Goal: Find specific page/section: Find specific page/section

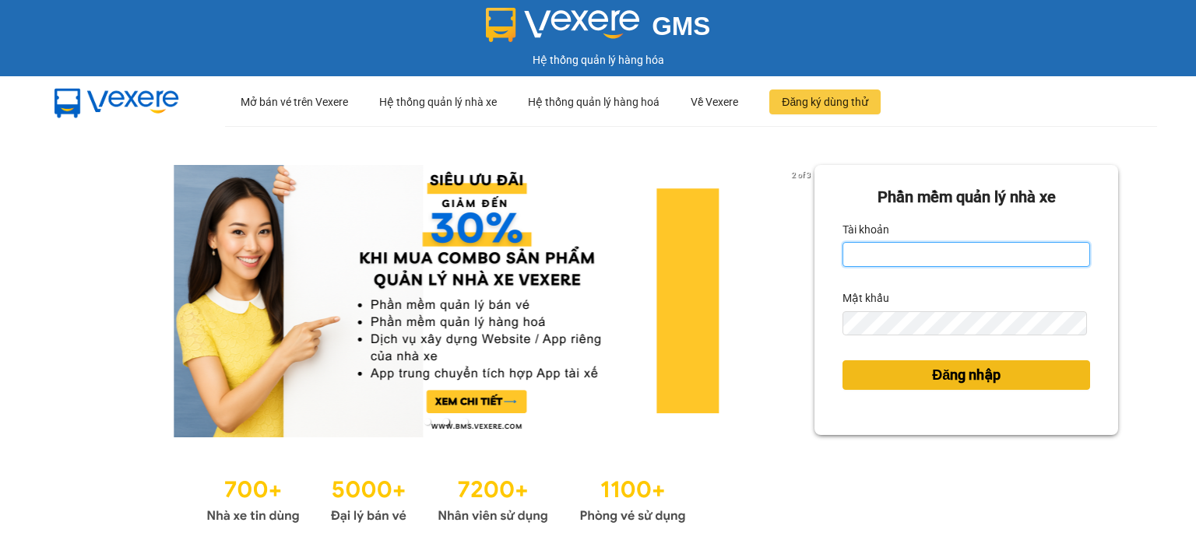
type input "ntlan.ductruong"
click at [942, 379] on span "Đăng nhập" at bounding box center [966, 375] width 69 height 22
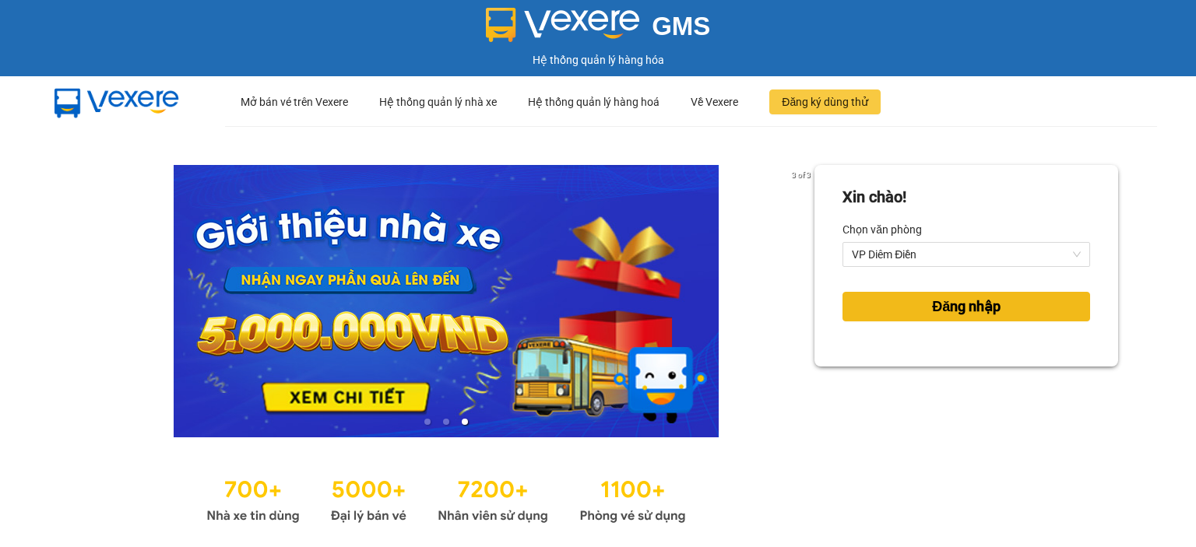
click at [971, 307] on span "Đăng nhập" at bounding box center [966, 307] width 69 height 22
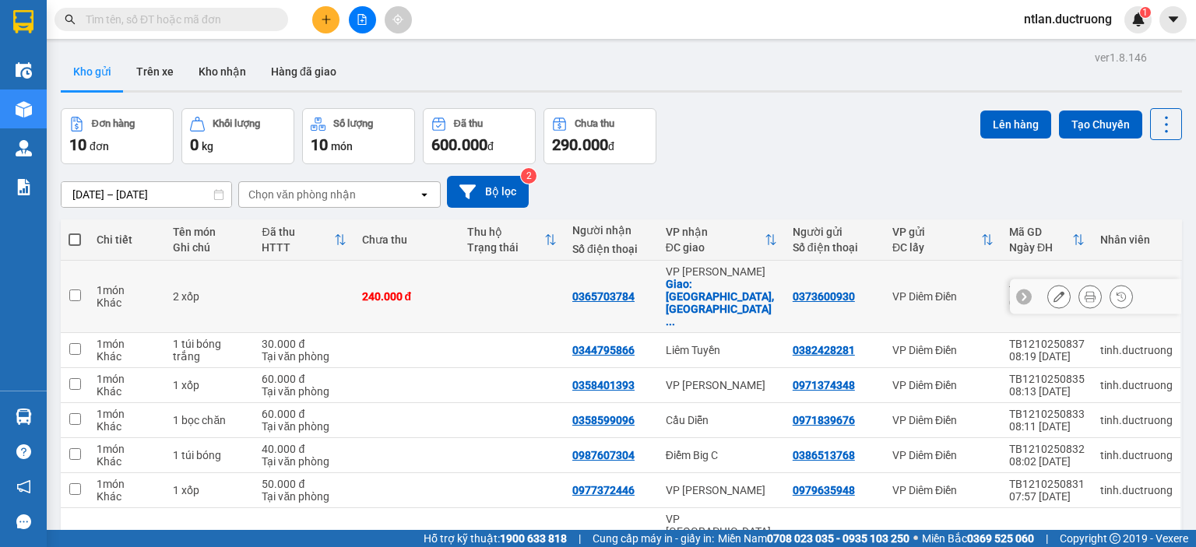
click at [93, 296] on td "1 món Khác" at bounding box center [127, 297] width 76 height 72
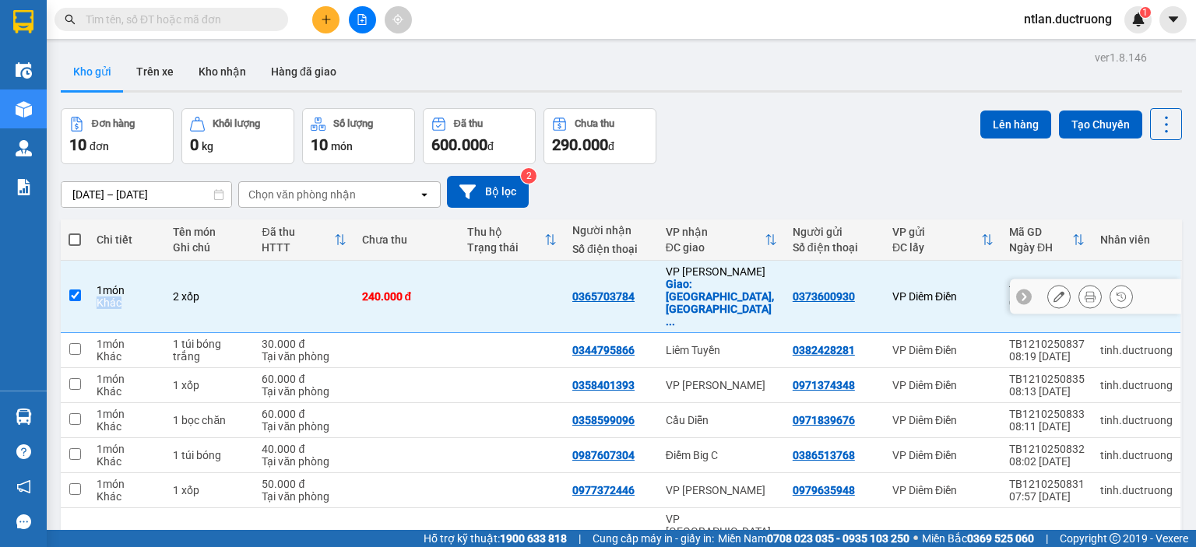
drag, startPoint x: 93, startPoint y: 296, endPoint x: 108, endPoint y: 267, distance: 32.4
click at [107, 269] on td "1 món Khác" at bounding box center [127, 297] width 76 height 72
checkbox input "false"
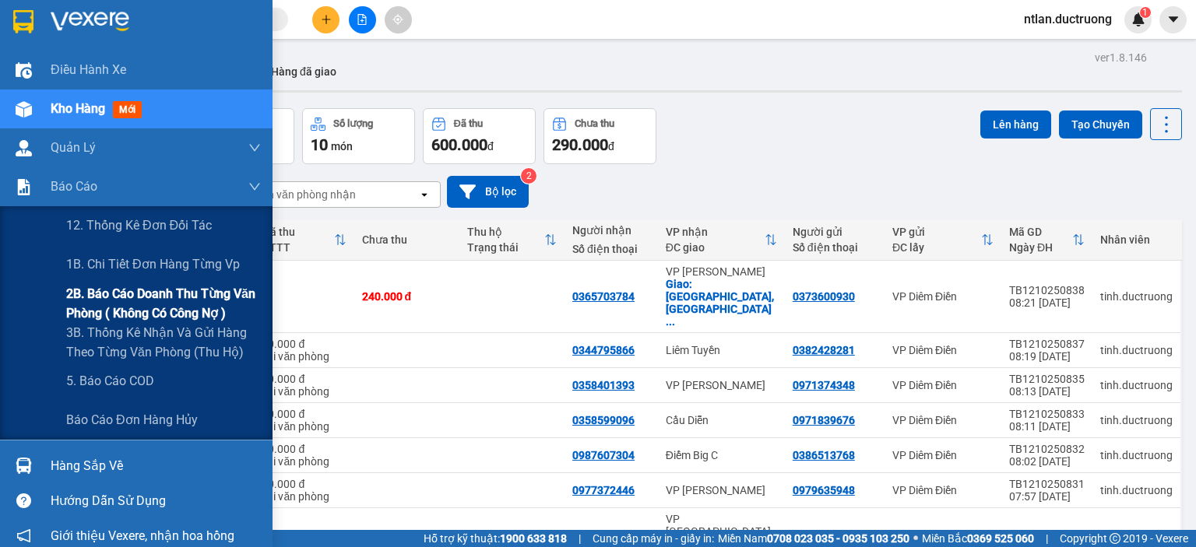
click at [115, 307] on span "2B. Báo cáo doanh thu từng văn phòng ( không có công nợ )" at bounding box center [163, 303] width 195 height 39
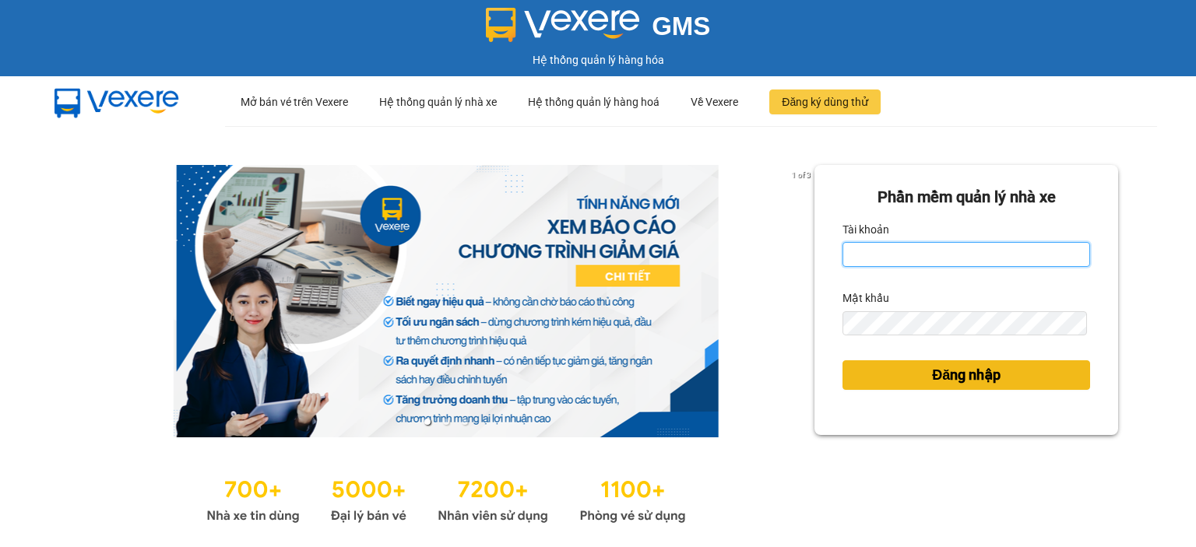
type input "ntlan.ductruong"
click at [975, 380] on span "Đăng nhập" at bounding box center [966, 375] width 69 height 22
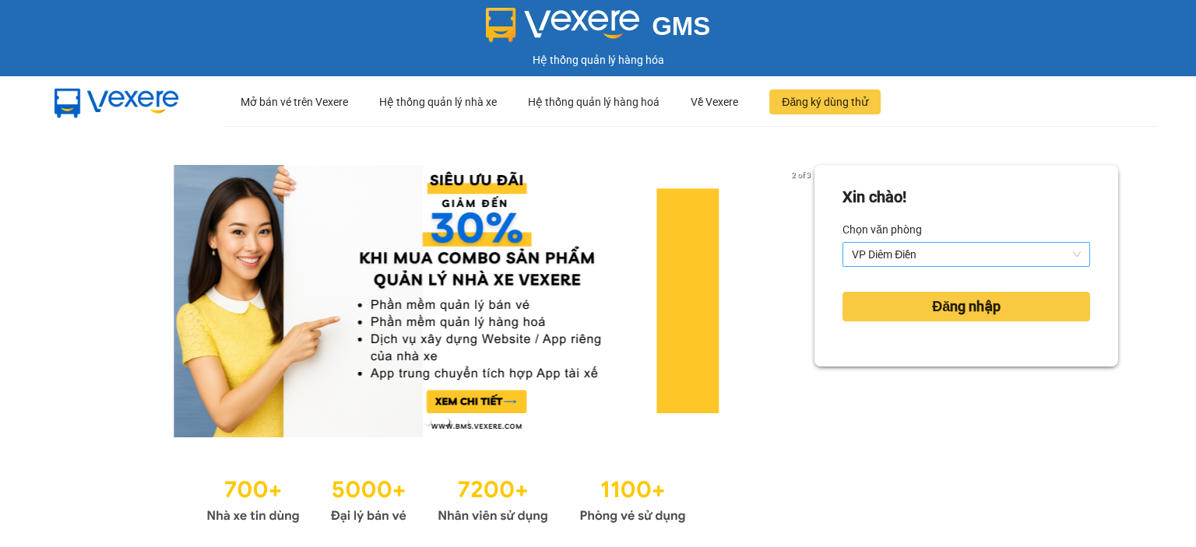
click at [968, 255] on span "VP Diêm Điền" at bounding box center [966, 254] width 229 height 23
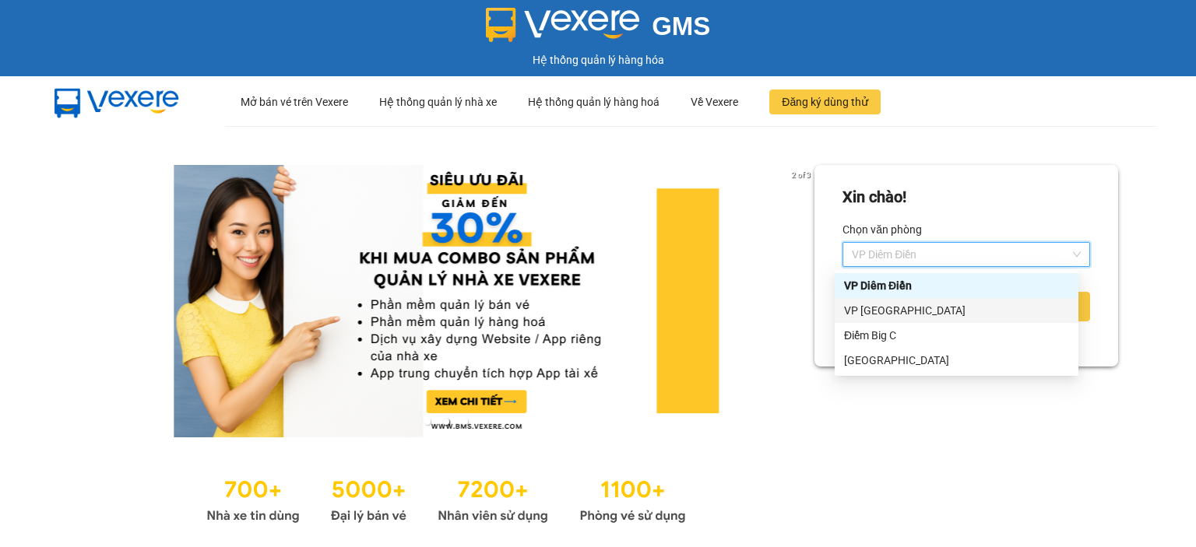
click at [912, 307] on div "VP Yên Sở" at bounding box center [956, 310] width 225 height 17
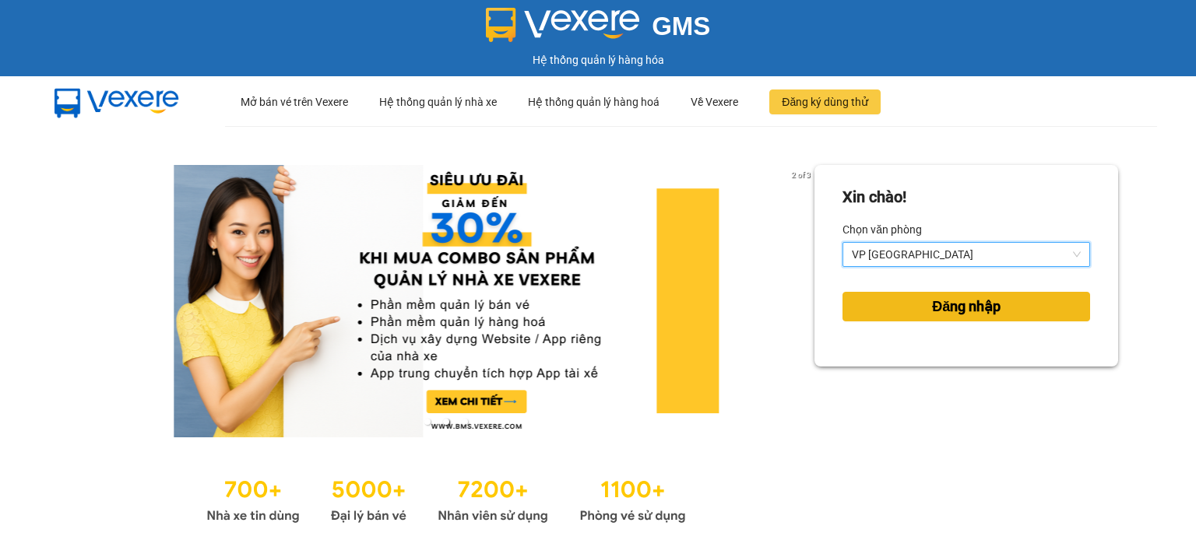
click at [932, 300] on span "Đăng nhập" at bounding box center [966, 307] width 69 height 22
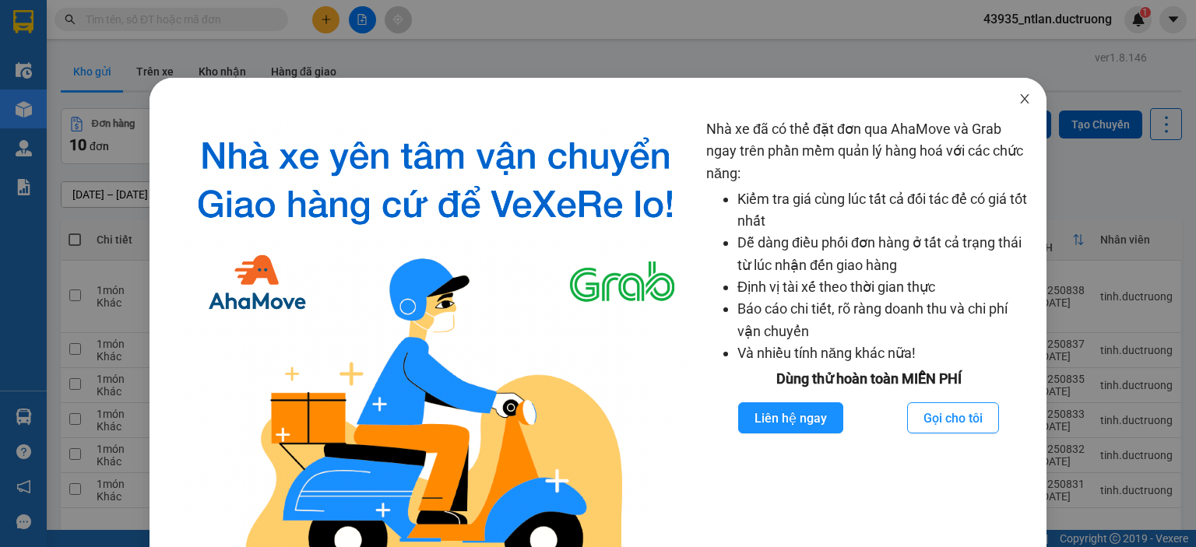
click at [1018, 96] on icon "close" at bounding box center [1024, 99] width 12 height 12
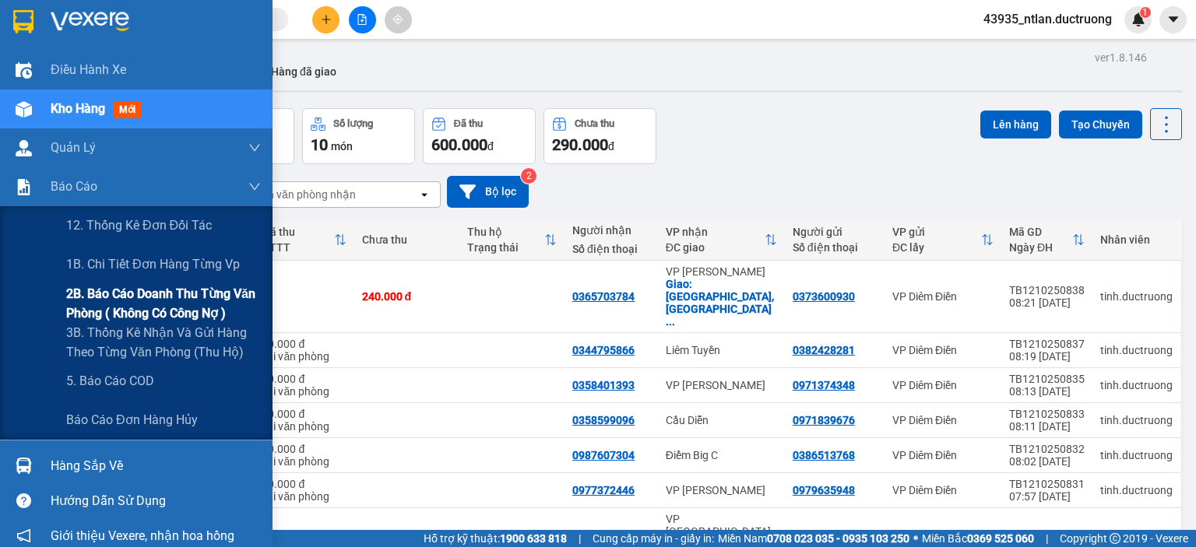
click at [110, 295] on span "2B. Báo cáo doanh thu từng văn phòng ( không có công nợ )" at bounding box center [163, 303] width 195 height 39
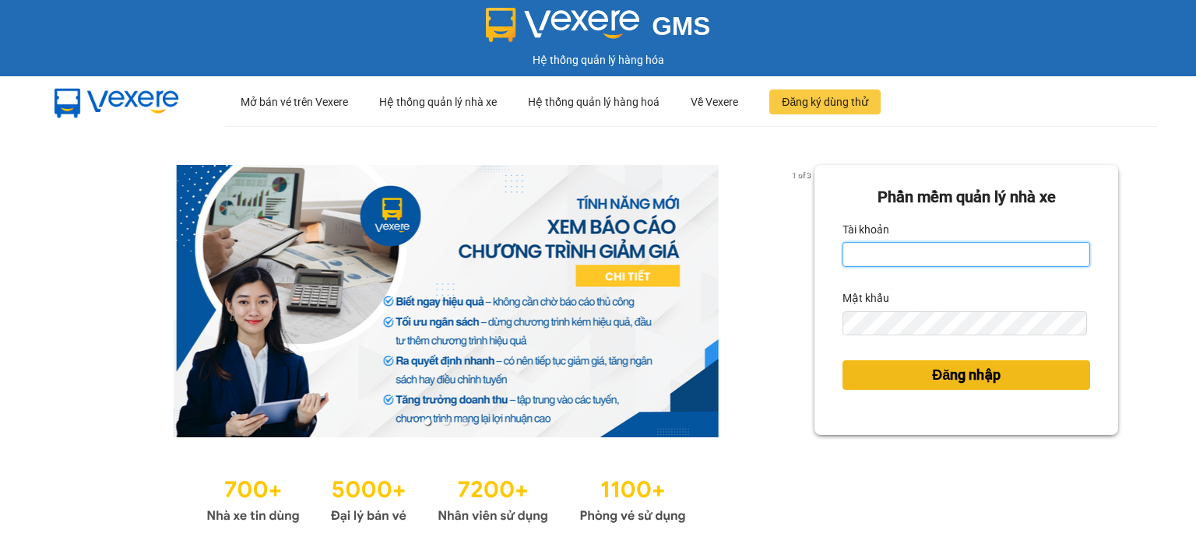
type input "ntlan.ductruong"
click at [850, 379] on button "Đăng nhập" at bounding box center [966, 375] width 248 height 30
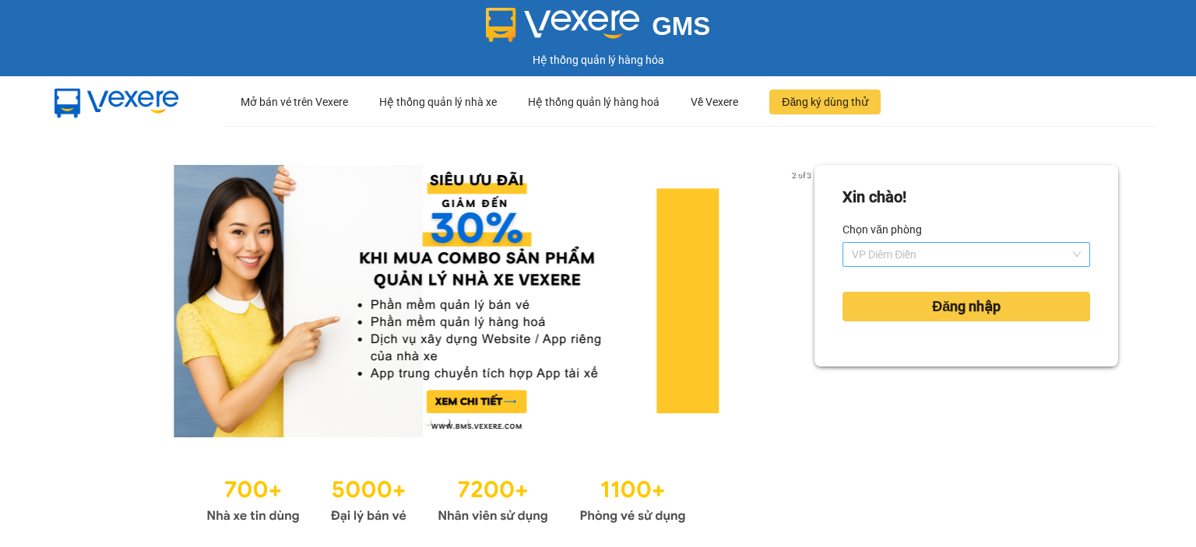
click at [891, 255] on span "VP Diêm Điền" at bounding box center [966, 254] width 229 height 23
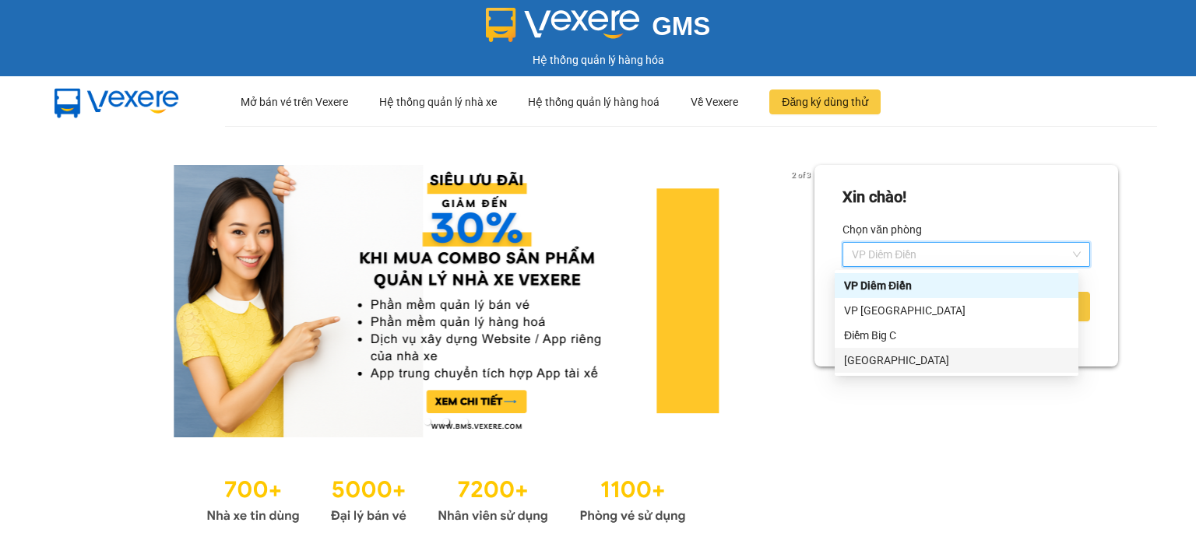
click at [887, 363] on div "Hà Đông" at bounding box center [956, 360] width 225 height 17
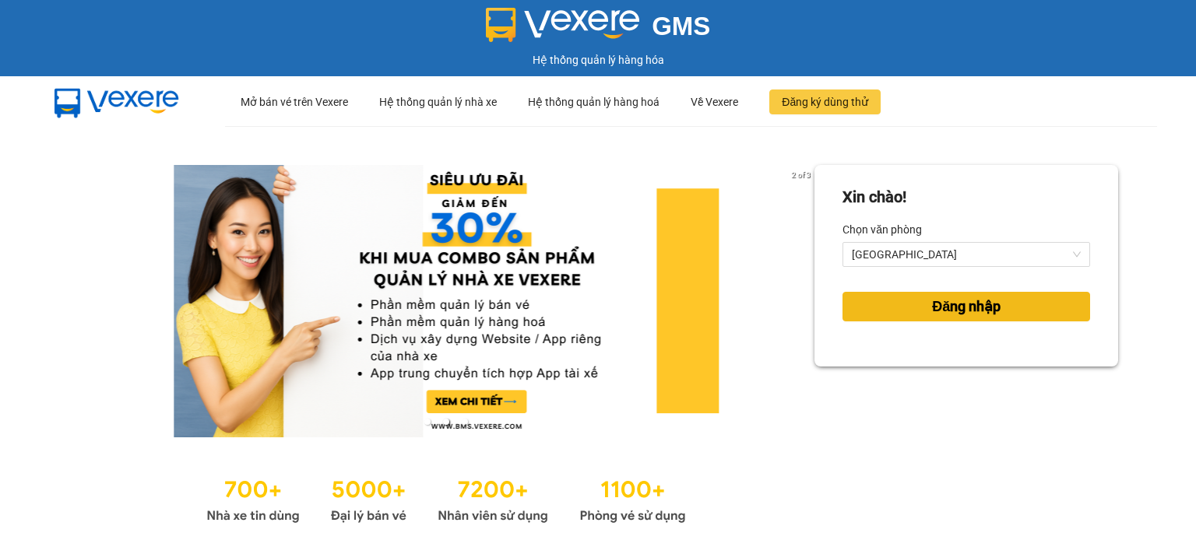
click at [932, 309] on span "Đăng nhập" at bounding box center [966, 307] width 69 height 22
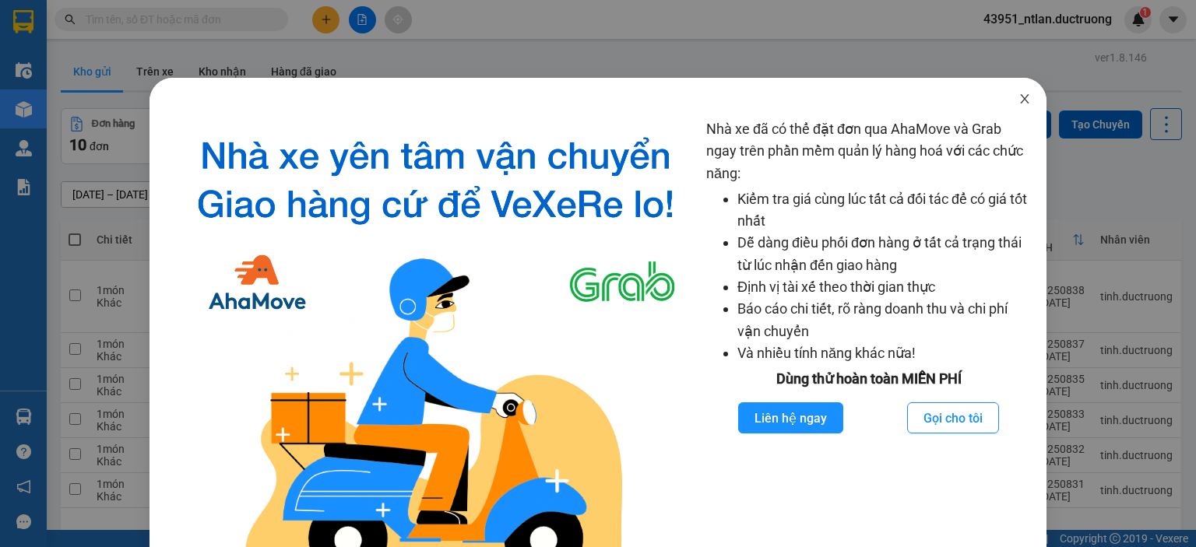
click at [1010, 93] on span "Close" at bounding box center [1025, 100] width 44 height 44
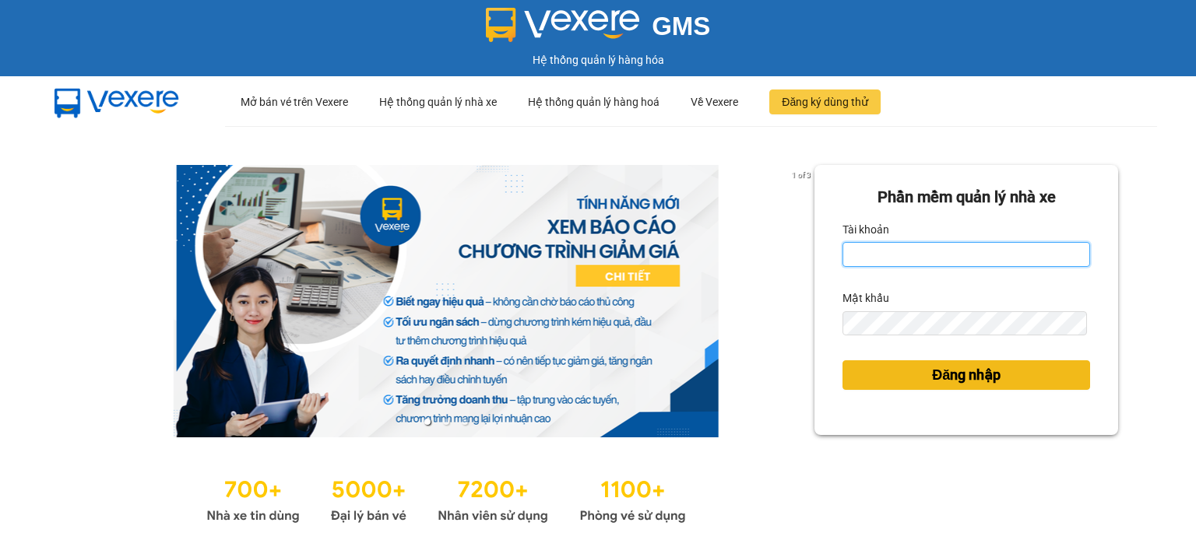
type input "ntlan.ductruong"
click at [961, 376] on span "Đăng nhập" at bounding box center [966, 375] width 69 height 22
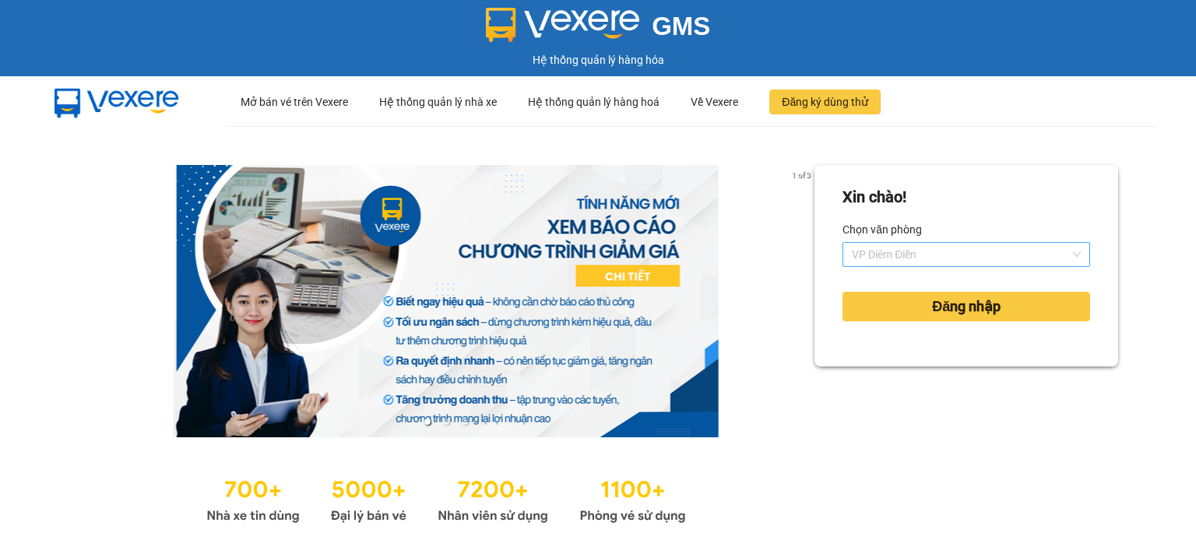
click at [950, 252] on span "VP Diêm Điền" at bounding box center [966, 254] width 229 height 23
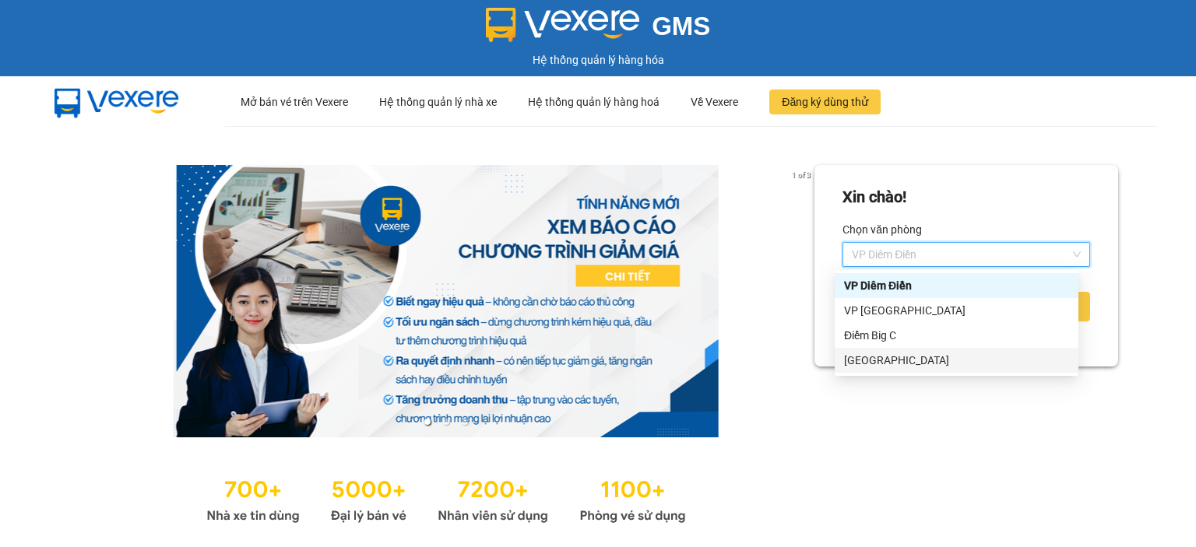
click at [874, 360] on div "[GEOGRAPHIC_DATA]" at bounding box center [956, 360] width 225 height 17
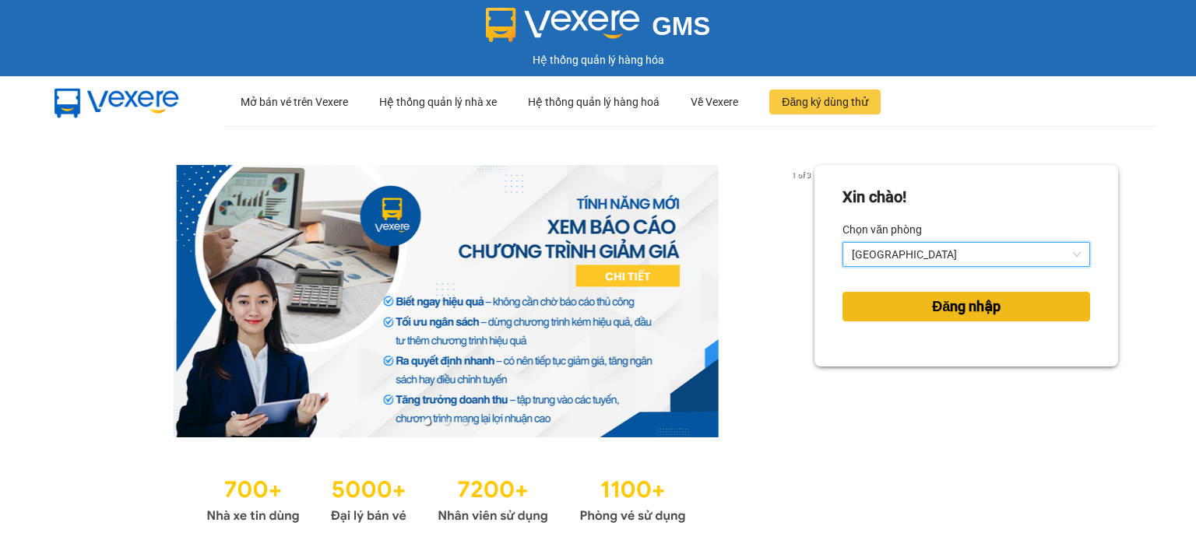
click at [932, 314] on span "Đăng nhập" at bounding box center [966, 307] width 69 height 22
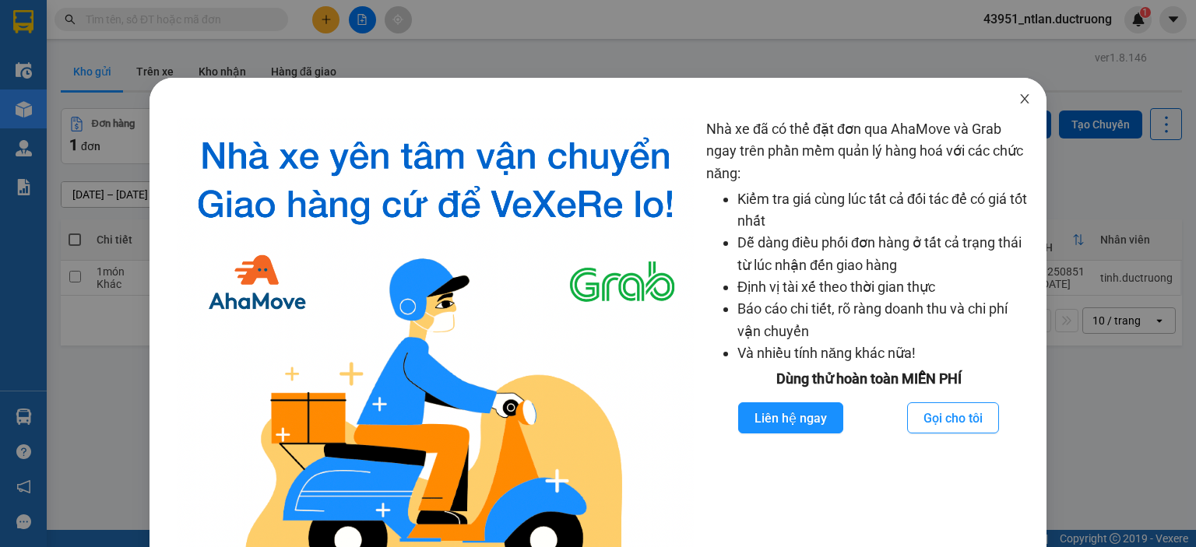
click at [1021, 105] on span "Close" at bounding box center [1025, 100] width 44 height 44
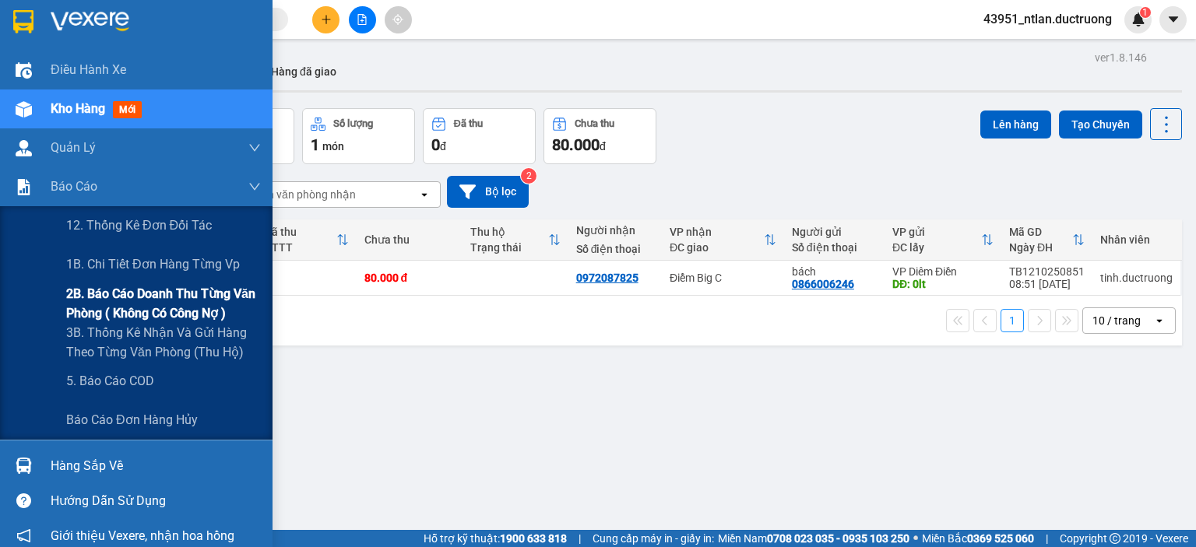
click at [96, 298] on span "2B. Báo cáo doanh thu từng văn phòng ( không có công nợ )" at bounding box center [163, 303] width 195 height 39
